Goal: Obtain resource: Download file/media

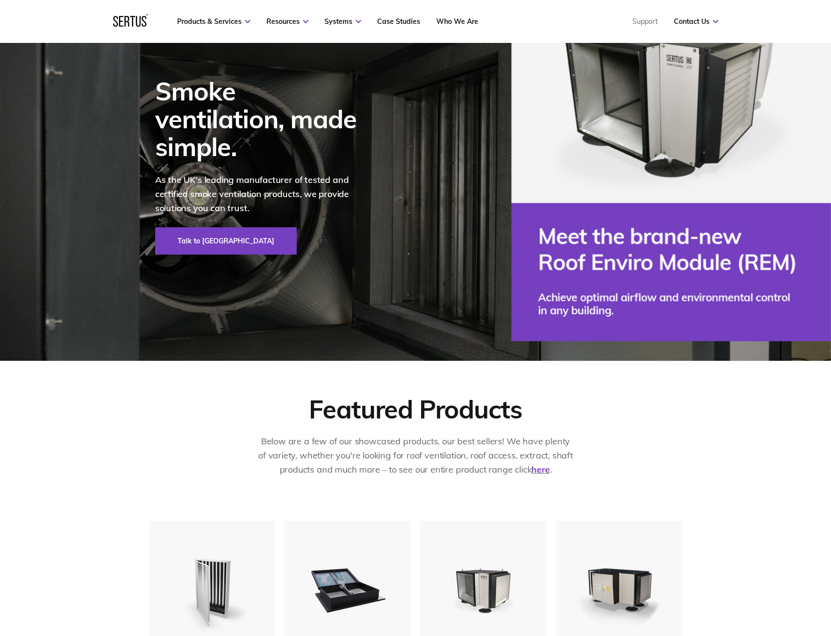
scroll to position [390, 0]
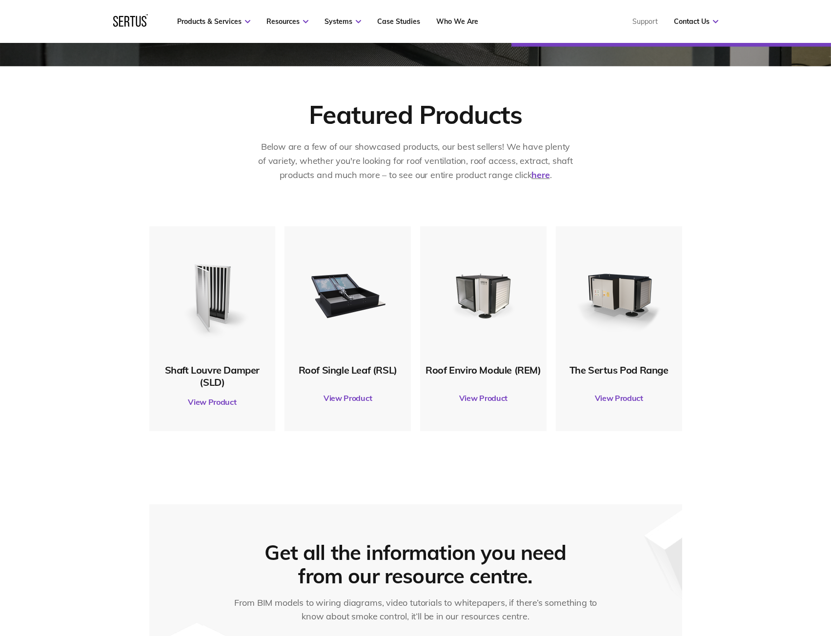
click at [212, 400] on link "View Product" at bounding box center [212, 401] width 117 height 27
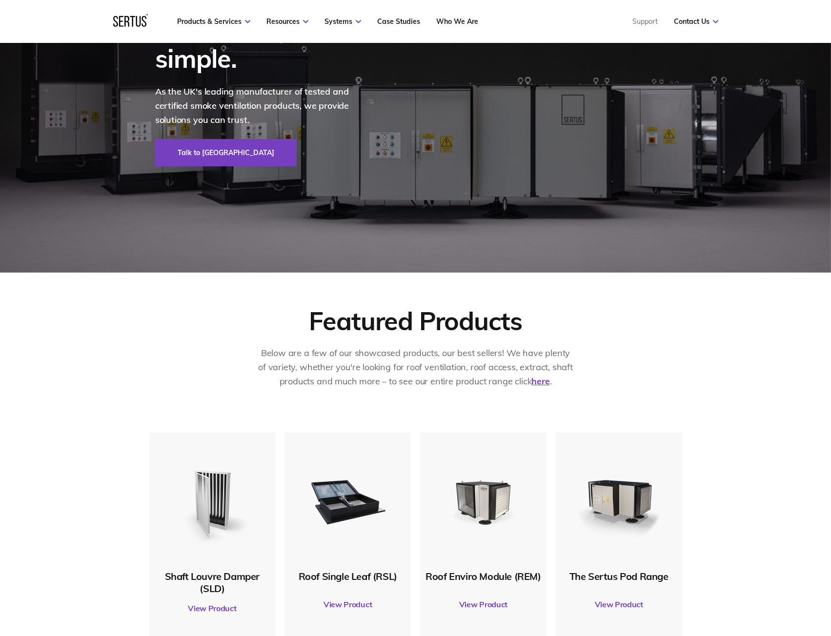
scroll to position [0, 0]
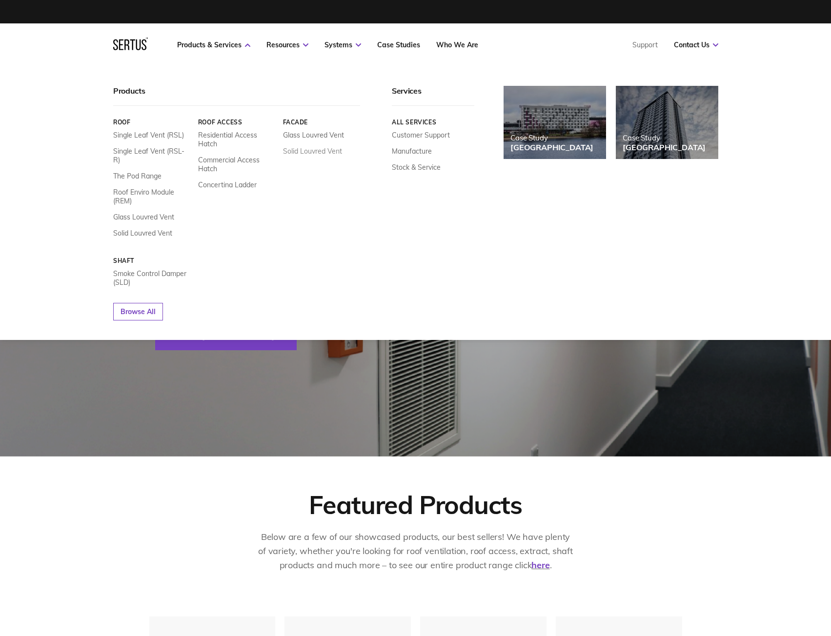
click at [308, 150] on link "Solid Louvred Vent" at bounding box center [312, 151] width 59 height 9
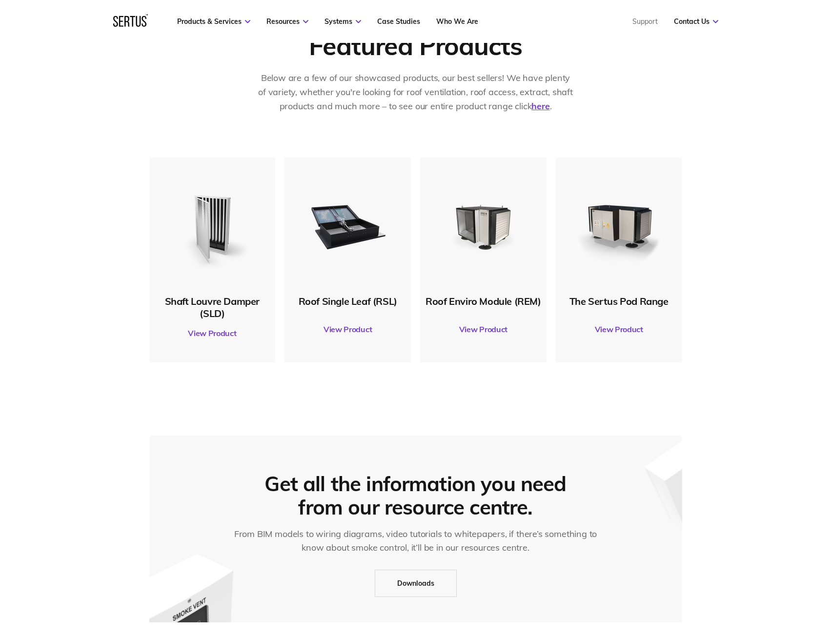
scroll to position [488, 0]
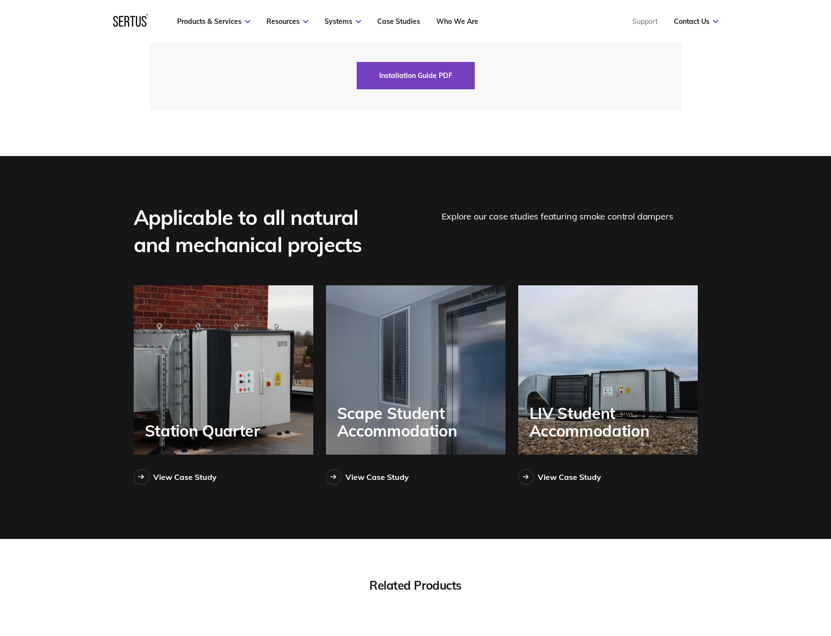
scroll to position [2684, 0]
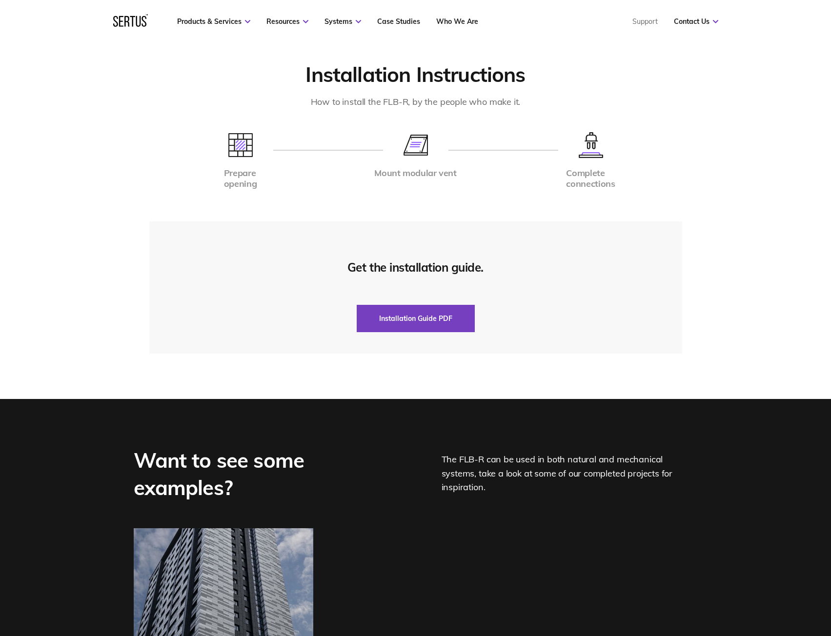
scroll to position [1854, 0]
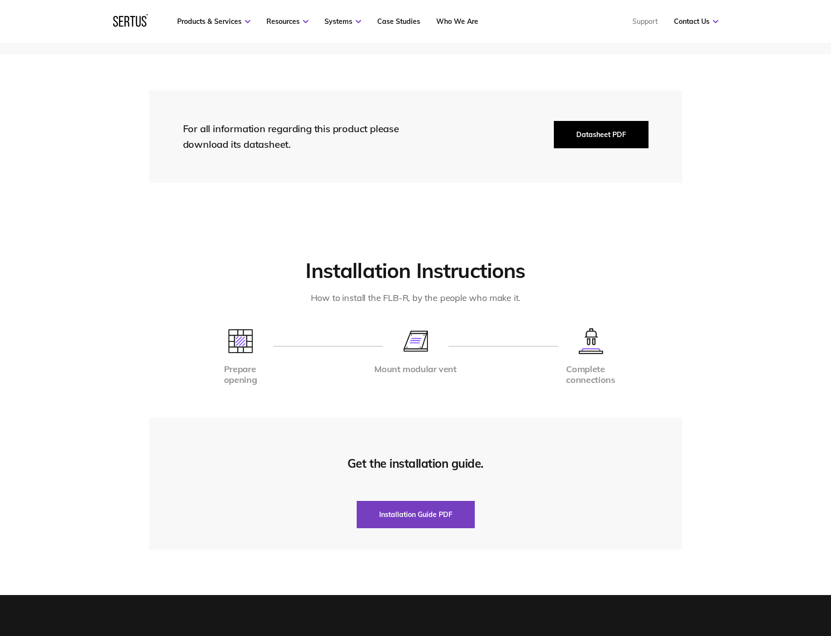
click at [587, 121] on button "Datasheet PDF" at bounding box center [601, 134] width 95 height 27
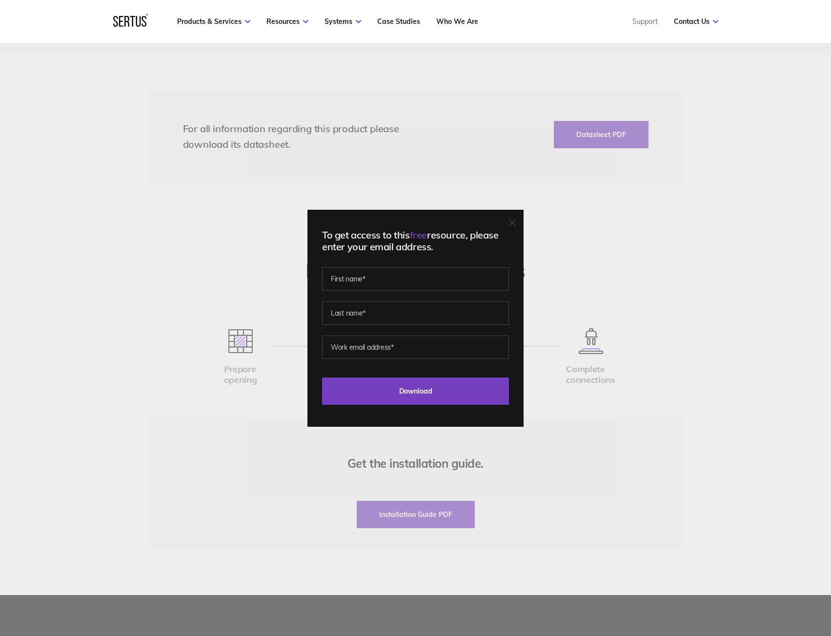
click at [516, 220] on icon at bounding box center [512, 222] width 7 height 7
